Goal: Task Accomplishment & Management: Complete application form

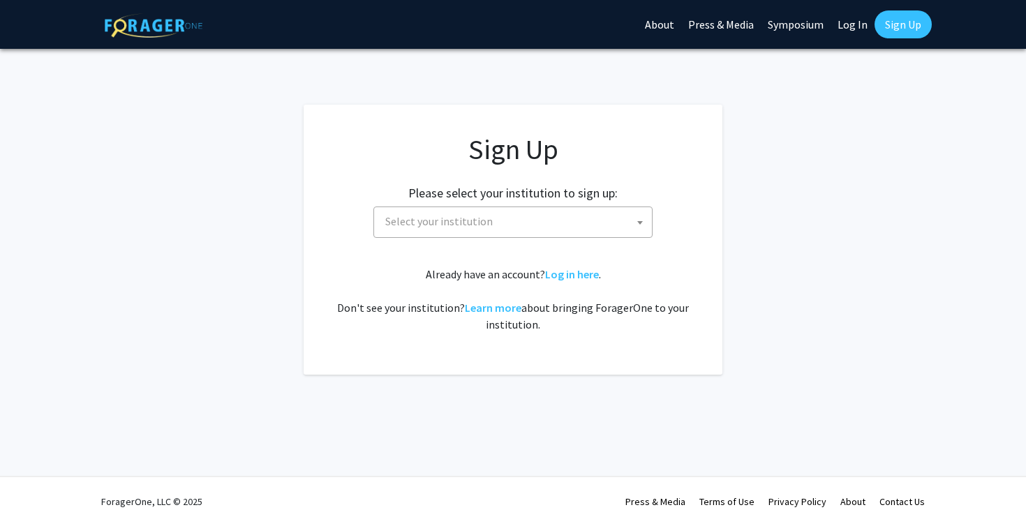
click at [551, 218] on span "Select your institution" at bounding box center [516, 221] width 272 height 29
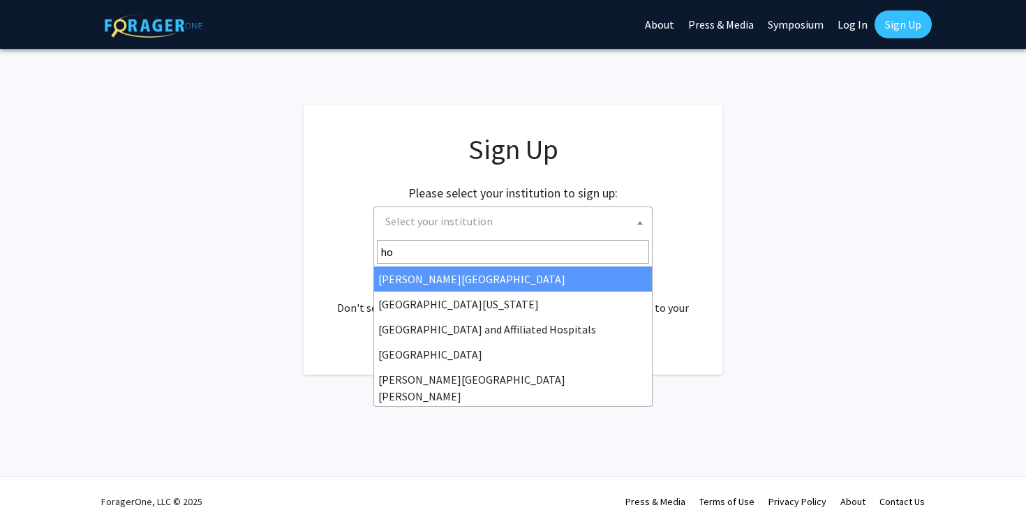
type input "hop"
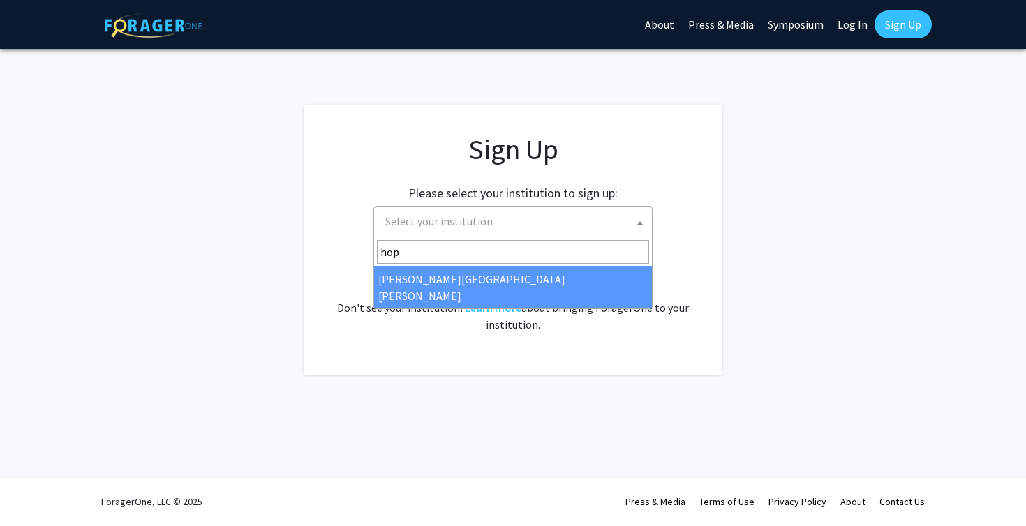
select select "1"
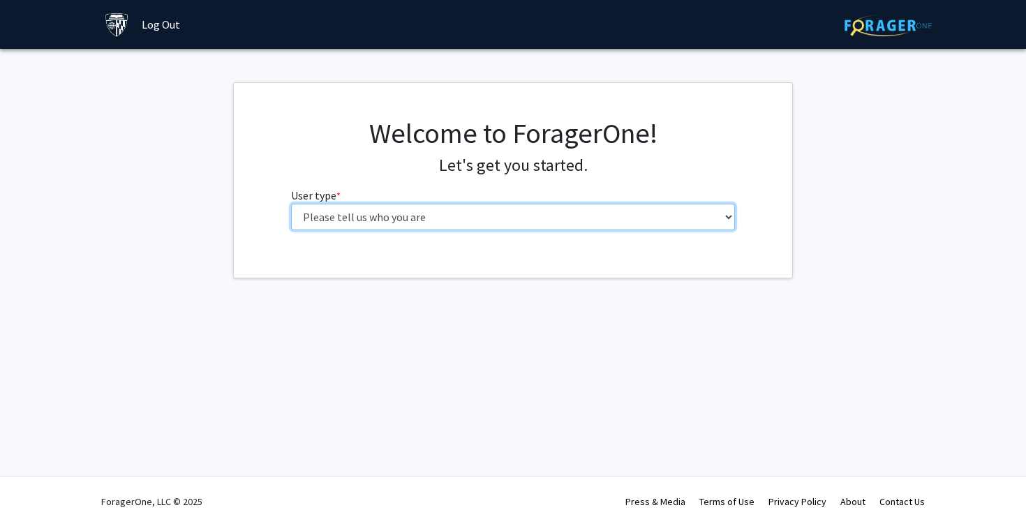
select select "2: masters"
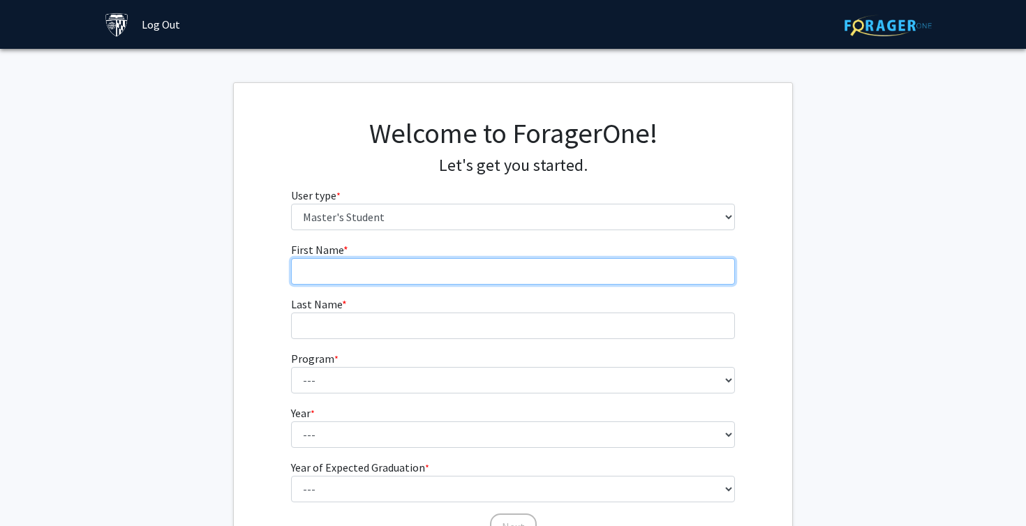
click at [424, 276] on input "First Name * required" at bounding box center [513, 271] width 445 height 27
type input "Cora"
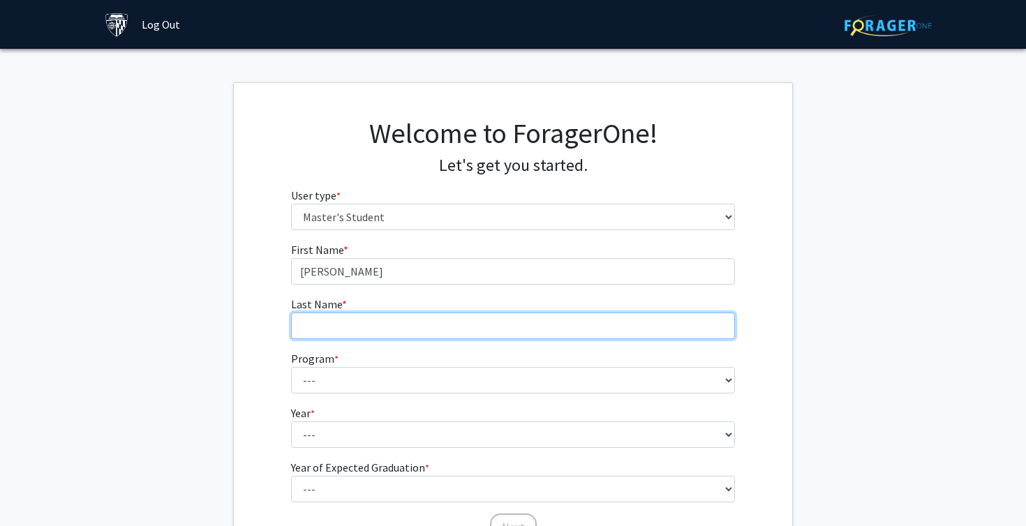
drag, startPoint x: 424, startPoint y: 276, endPoint x: 371, endPoint y: 325, distance: 71.7
click at [371, 325] on input "Last Name * required" at bounding box center [513, 326] width 445 height 27
type input "Burkley"
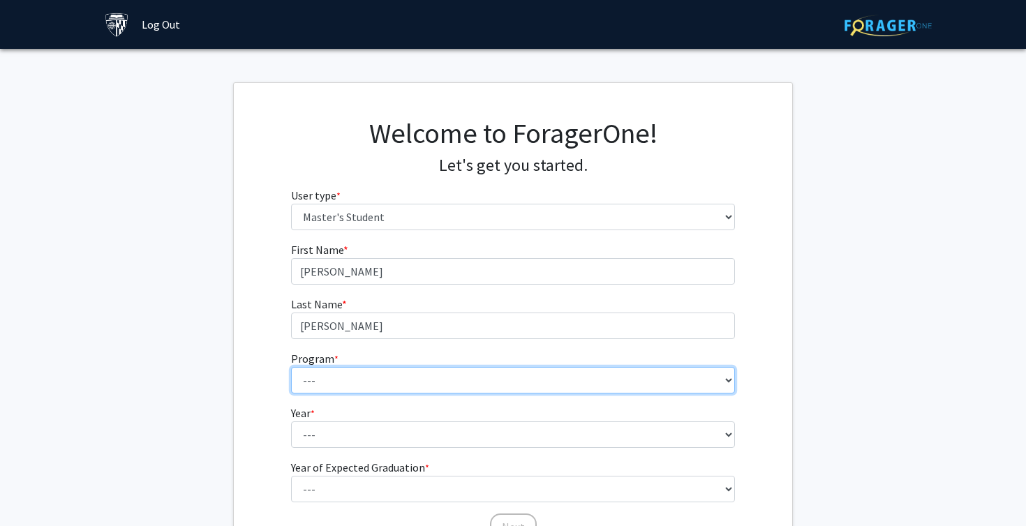
select select "112: 111"
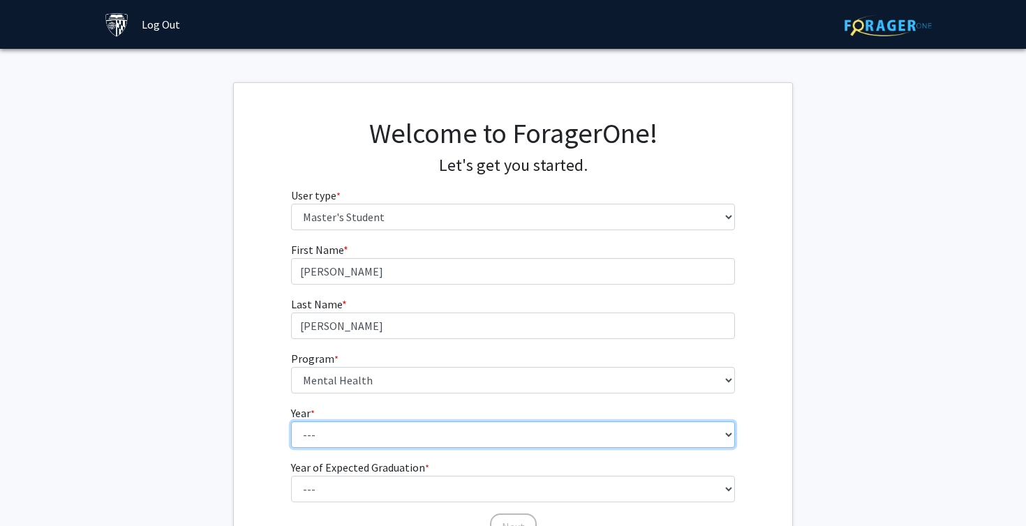
select select "1: first_year"
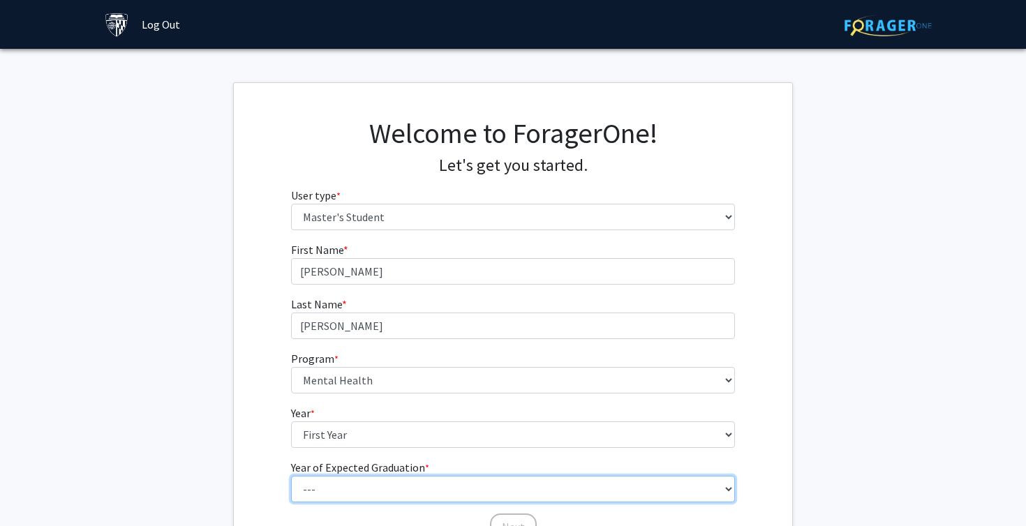
select select "3: 2027"
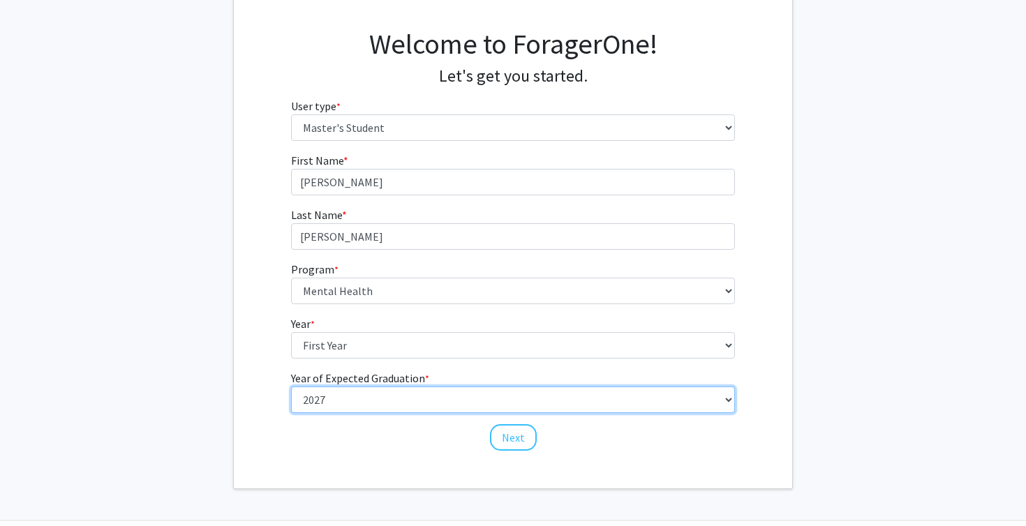
scroll to position [115, 0]
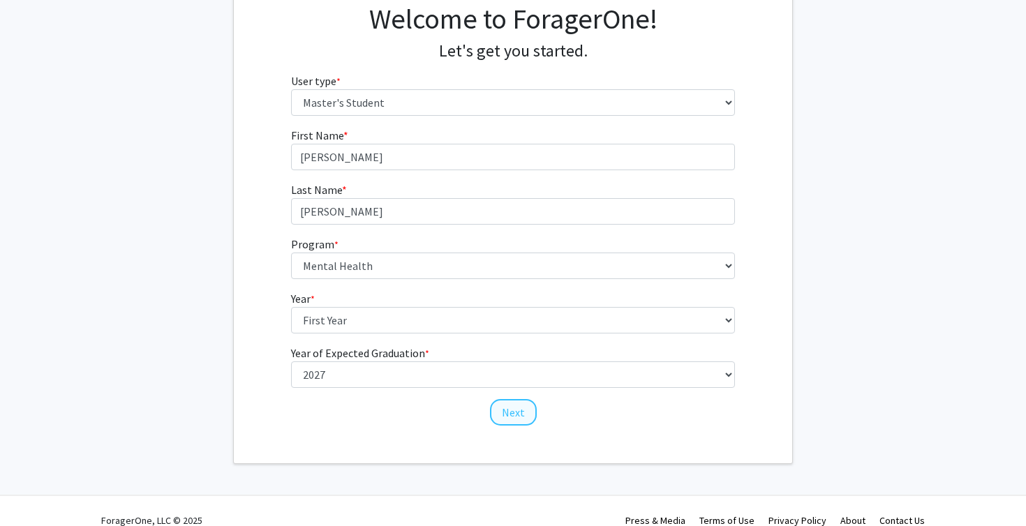
click at [512, 418] on button "Next" at bounding box center [513, 412] width 47 height 27
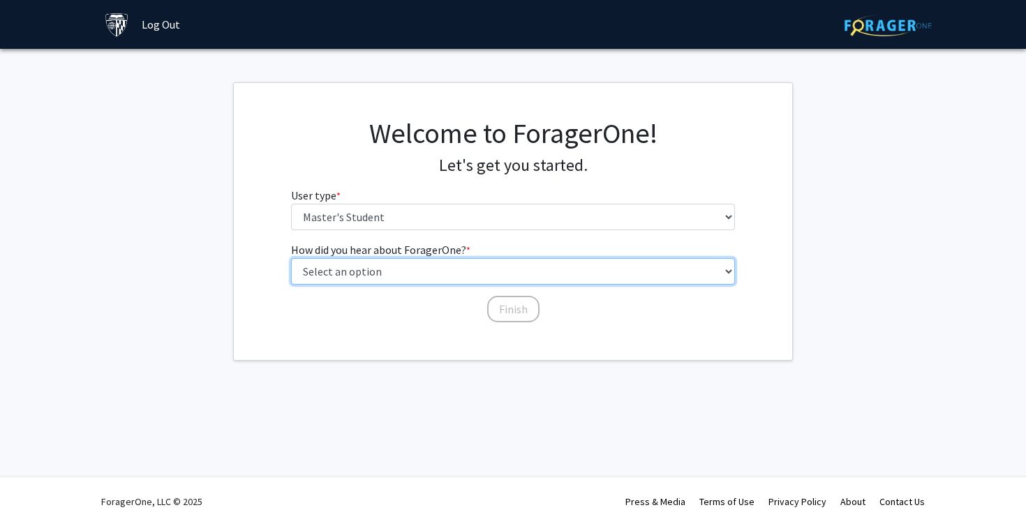
select select "3: university_website"
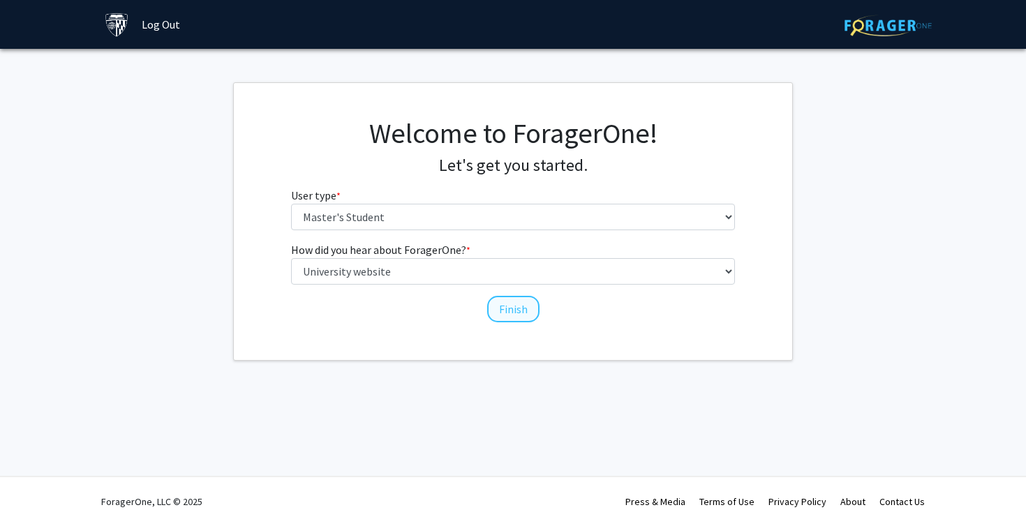
click at [501, 313] on button "Finish" at bounding box center [513, 309] width 52 height 27
